Goal: Information Seeking & Learning: Understand process/instructions

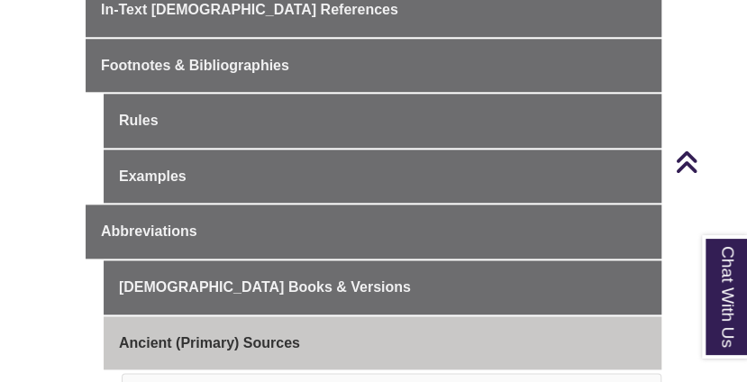
scroll to position [602, 0]
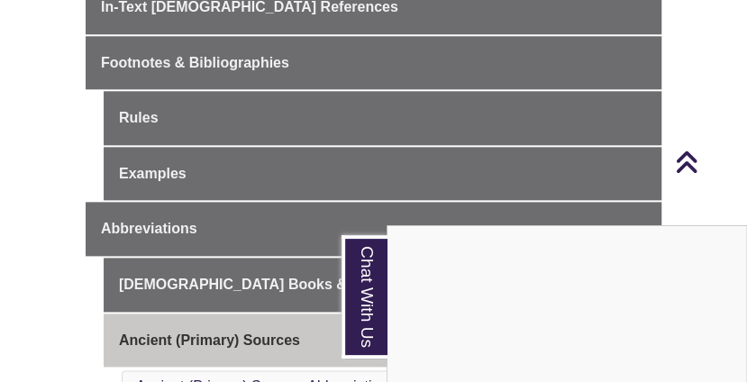
click at [158, 160] on div "Chat With Us" at bounding box center [373, 191] width 747 height 382
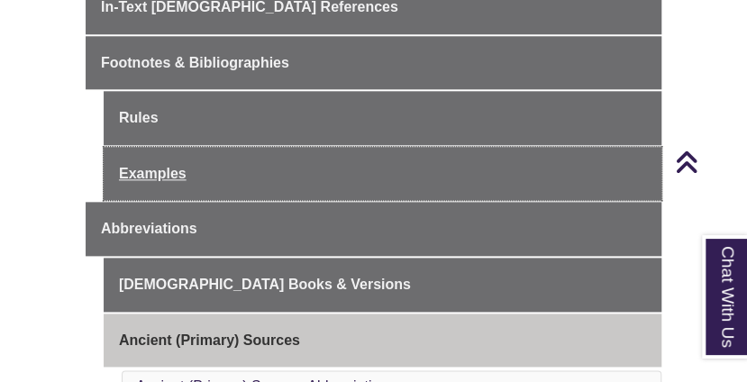
click at [158, 160] on link "Examples" at bounding box center [383, 174] width 558 height 54
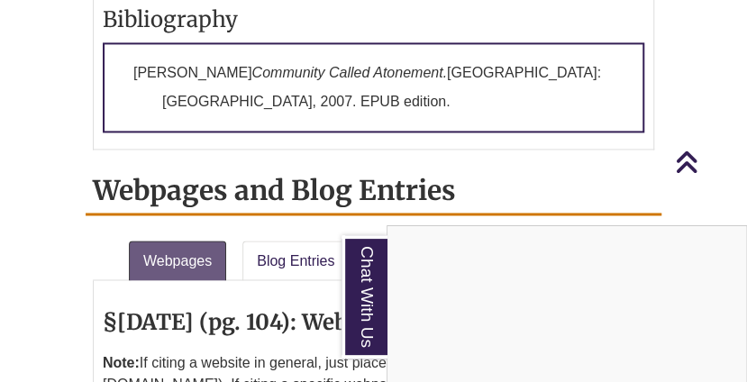
scroll to position [5342, 0]
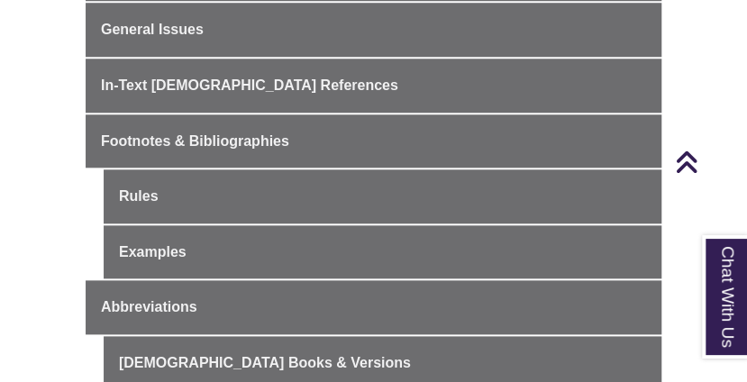
scroll to position [526, 0]
